Goal: Information Seeking & Learning: Learn about a topic

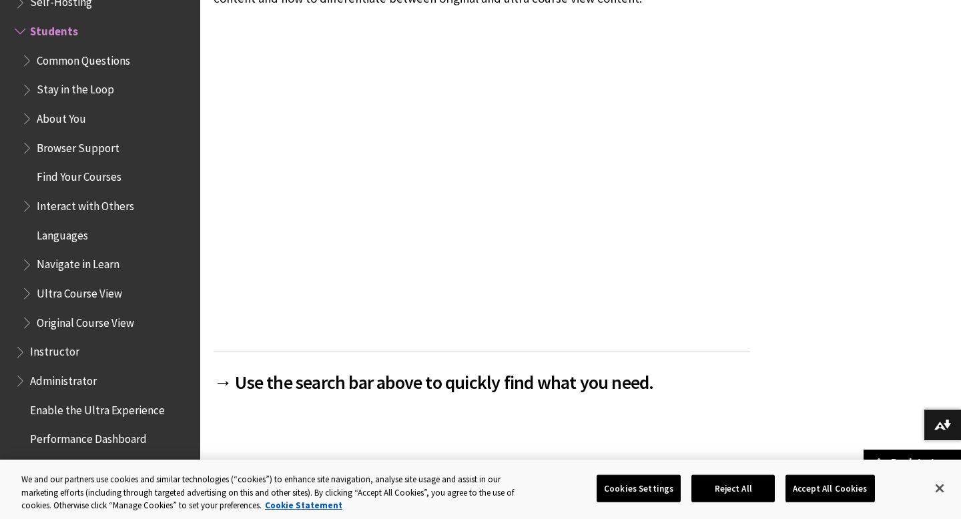
scroll to position [350, 0]
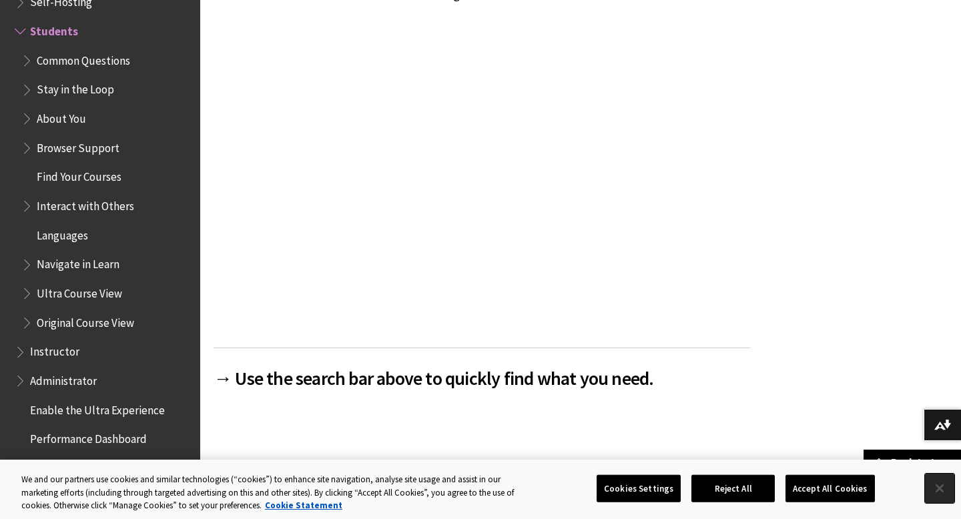
click at [940, 486] on button "Close" at bounding box center [939, 488] width 29 height 29
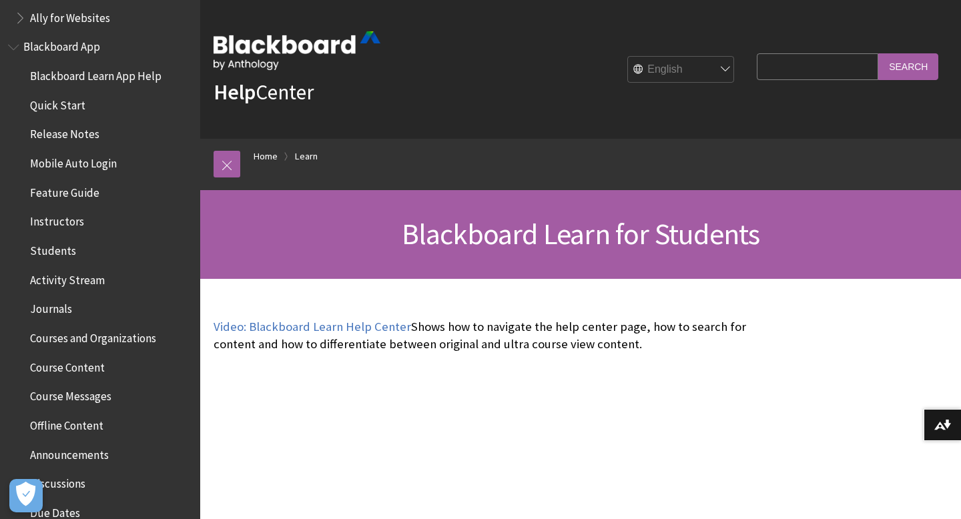
scroll to position [0, 0]
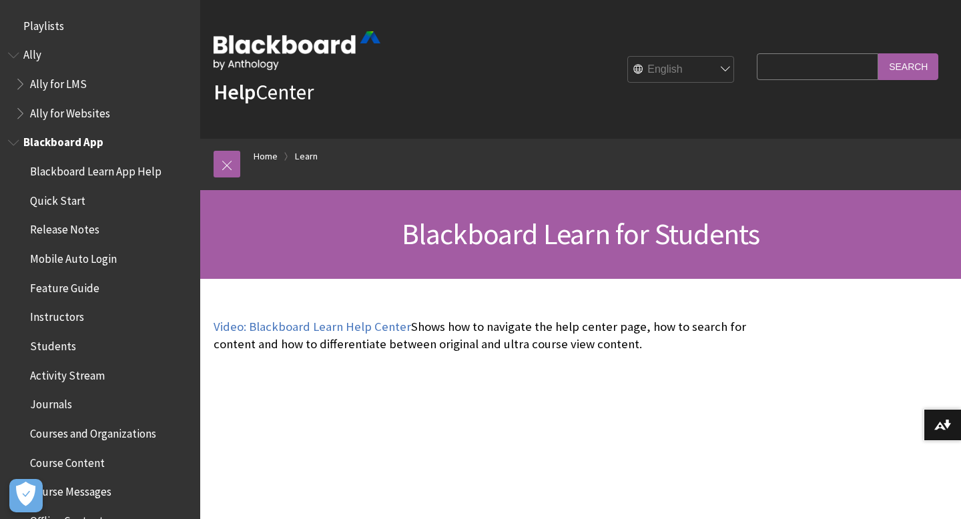
click at [78, 148] on span "Blackboard App" at bounding box center [63, 141] width 80 height 18
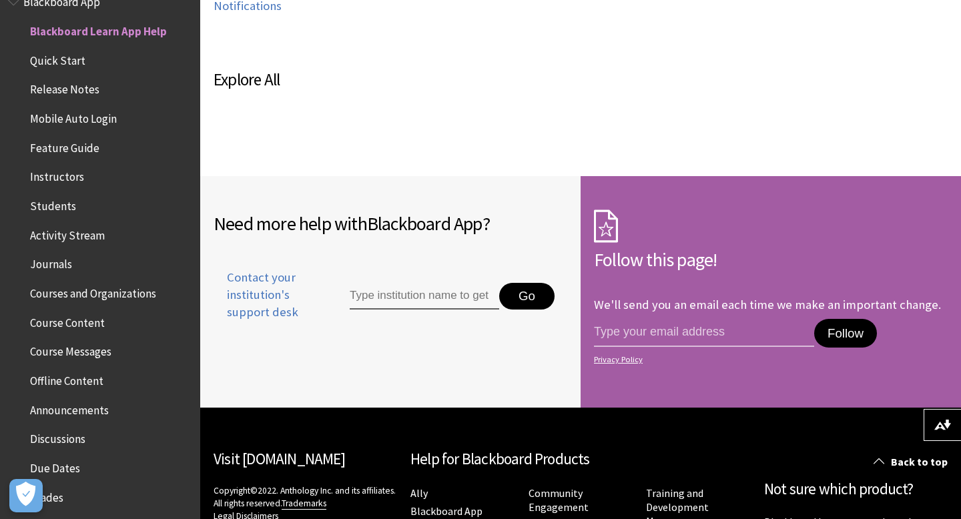
scroll to position [868, 0]
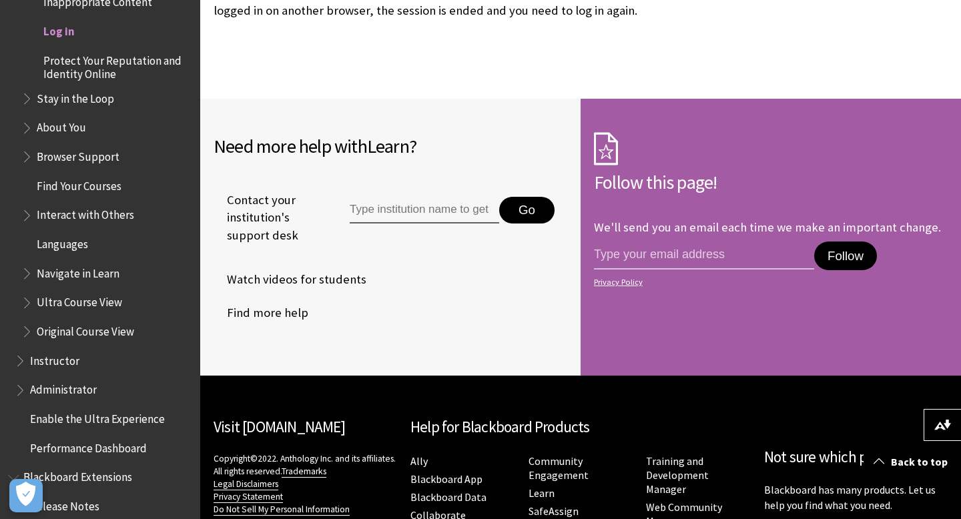
scroll to position [3518, 0]
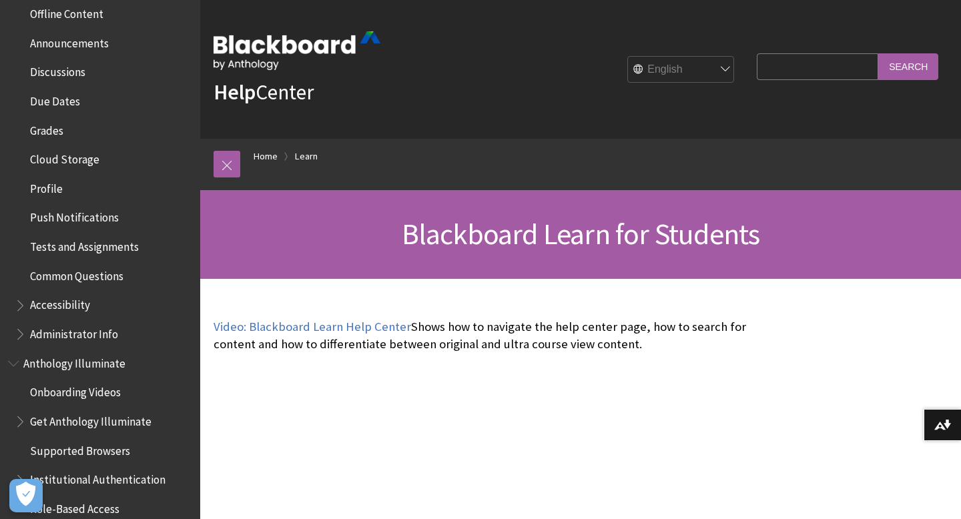
scroll to position [505, 0]
click at [39, 192] on span "Profile" at bounding box center [46, 189] width 33 height 18
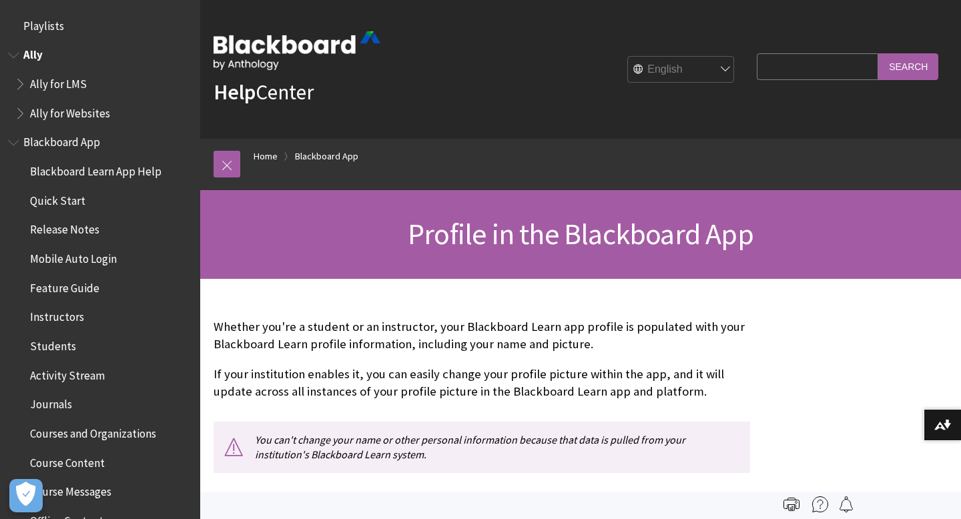
click at [34, 55] on span "Ally" at bounding box center [32, 53] width 19 height 18
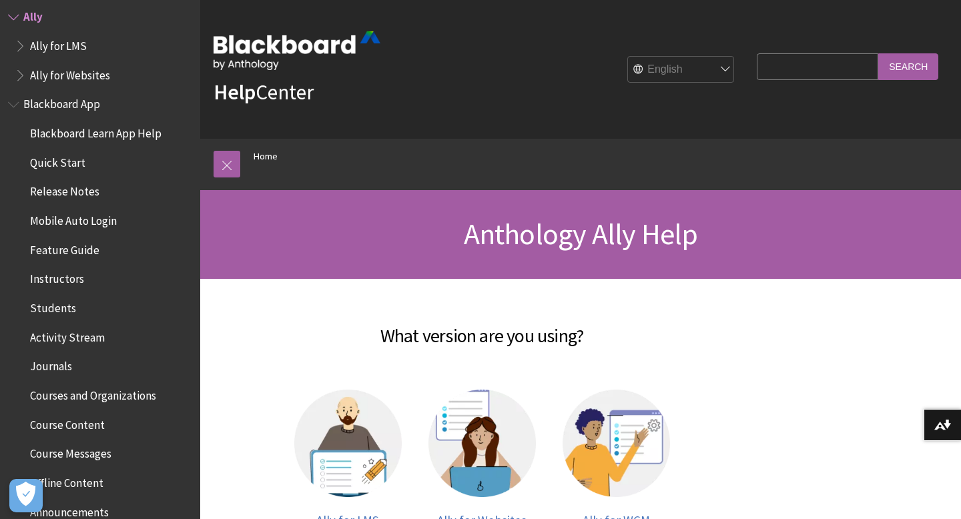
scroll to position [49, 0]
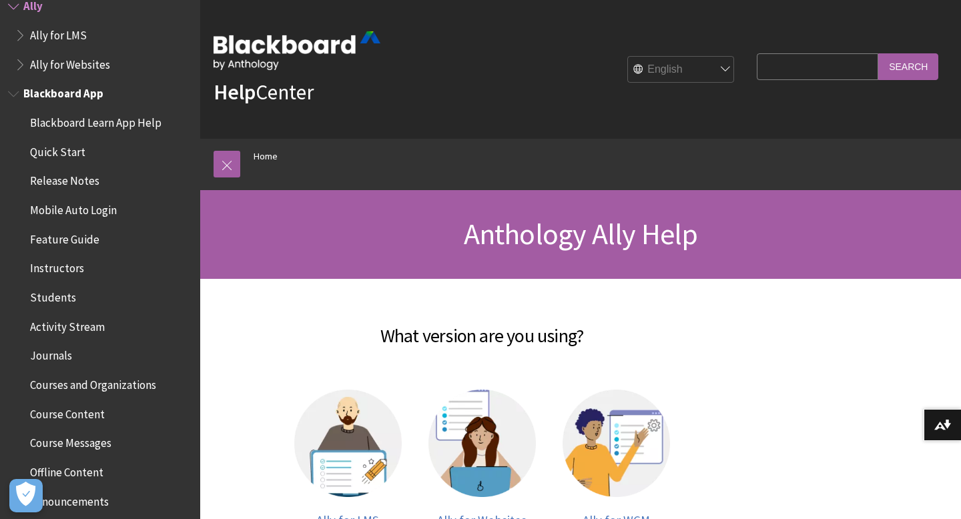
click at [75, 151] on span "Quick Start" at bounding box center [57, 150] width 55 height 18
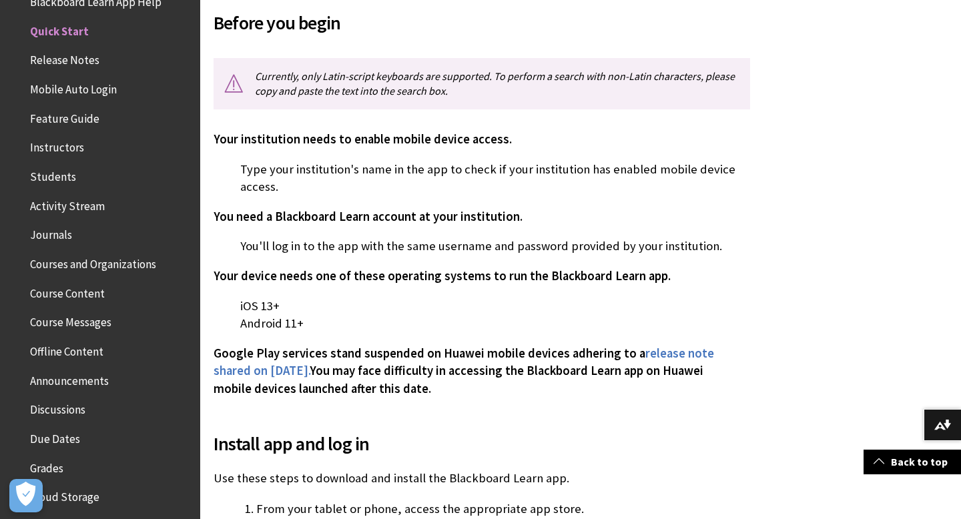
scroll to position [336, 0]
